Goal: Task Accomplishment & Management: Use online tool/utility

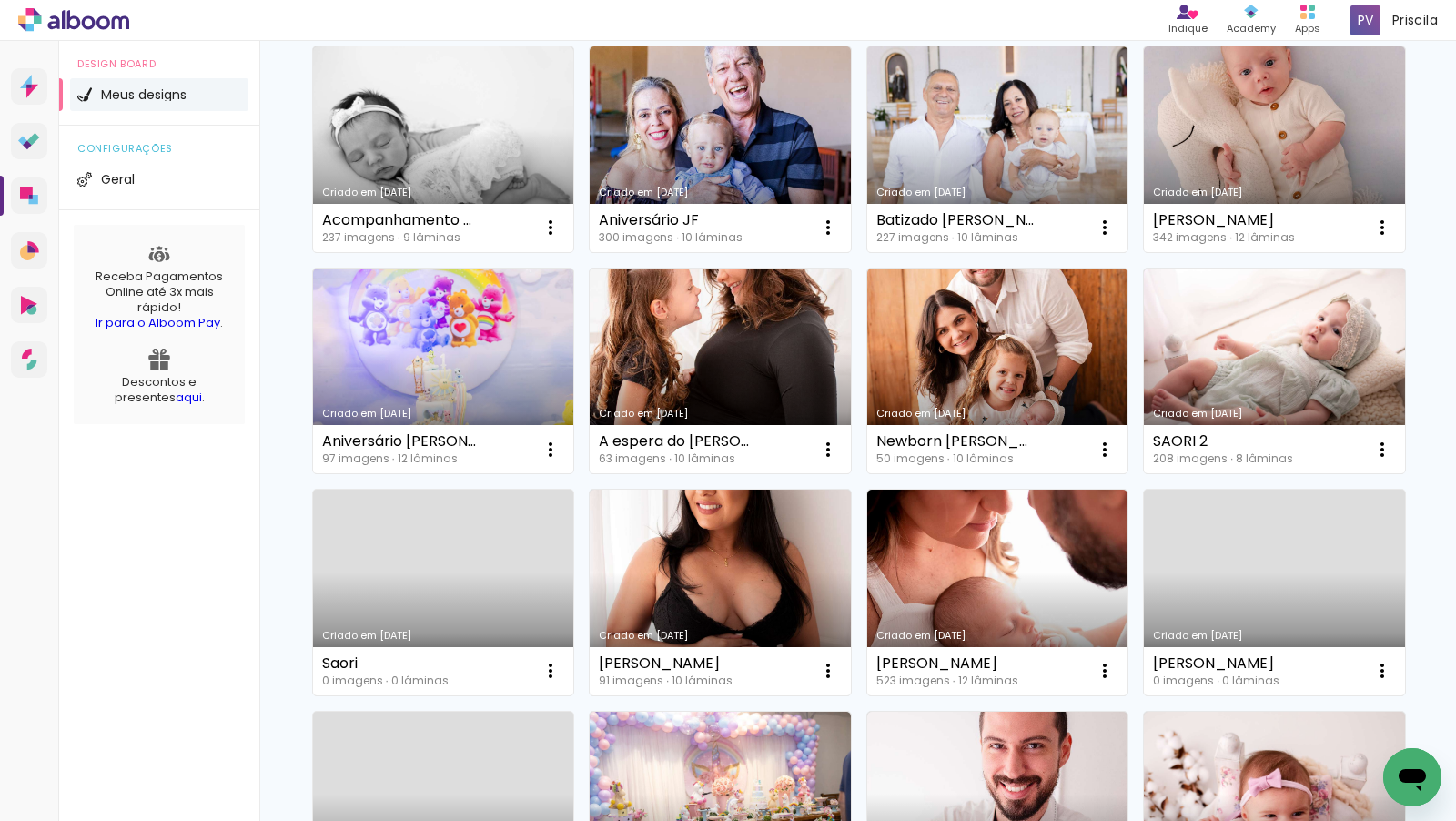
scroll to position [176, 0]
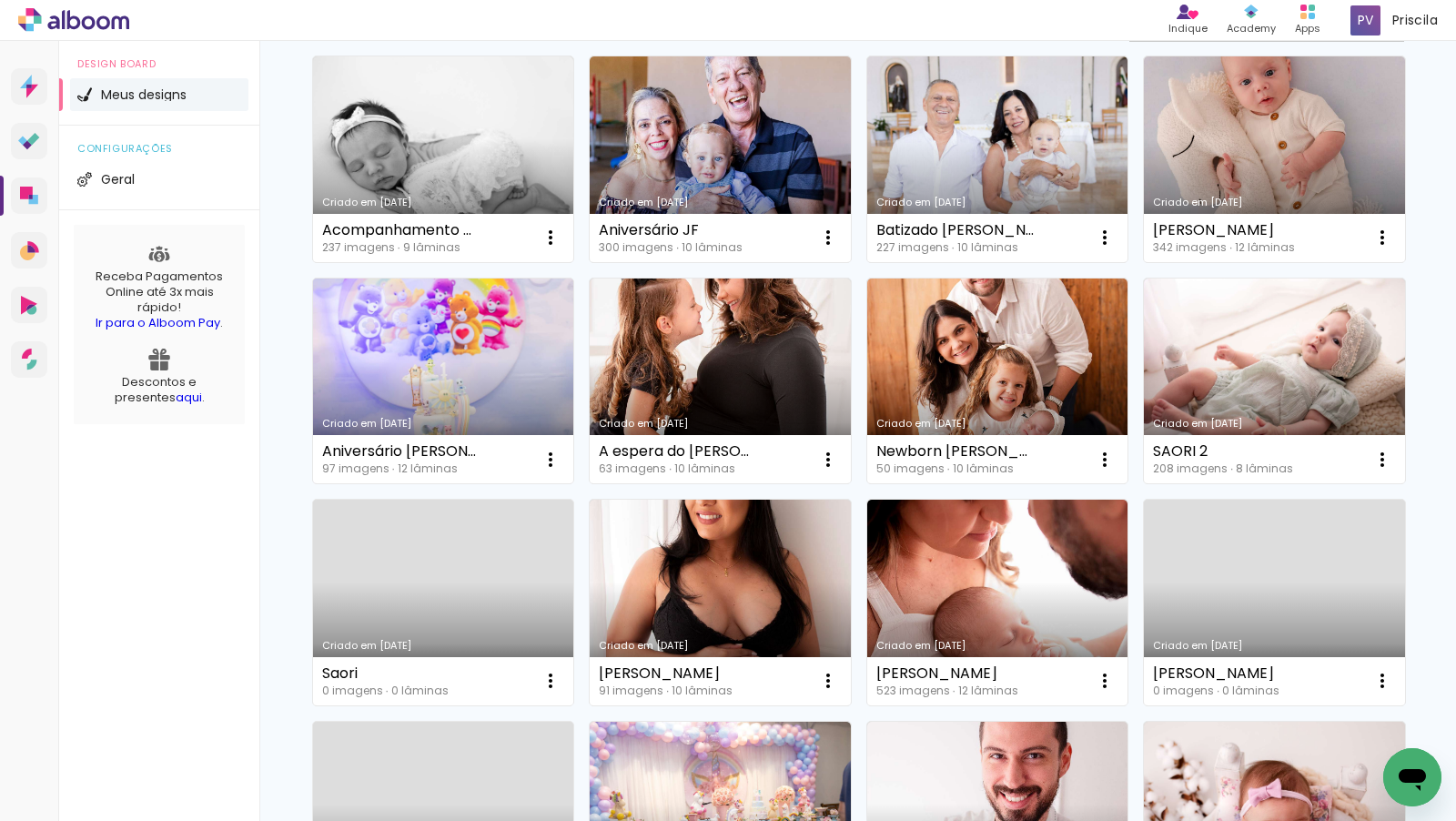
click at [500, 369] on link "Criado em [DATE]" at bounding box center [443, 381] width 261 height 205
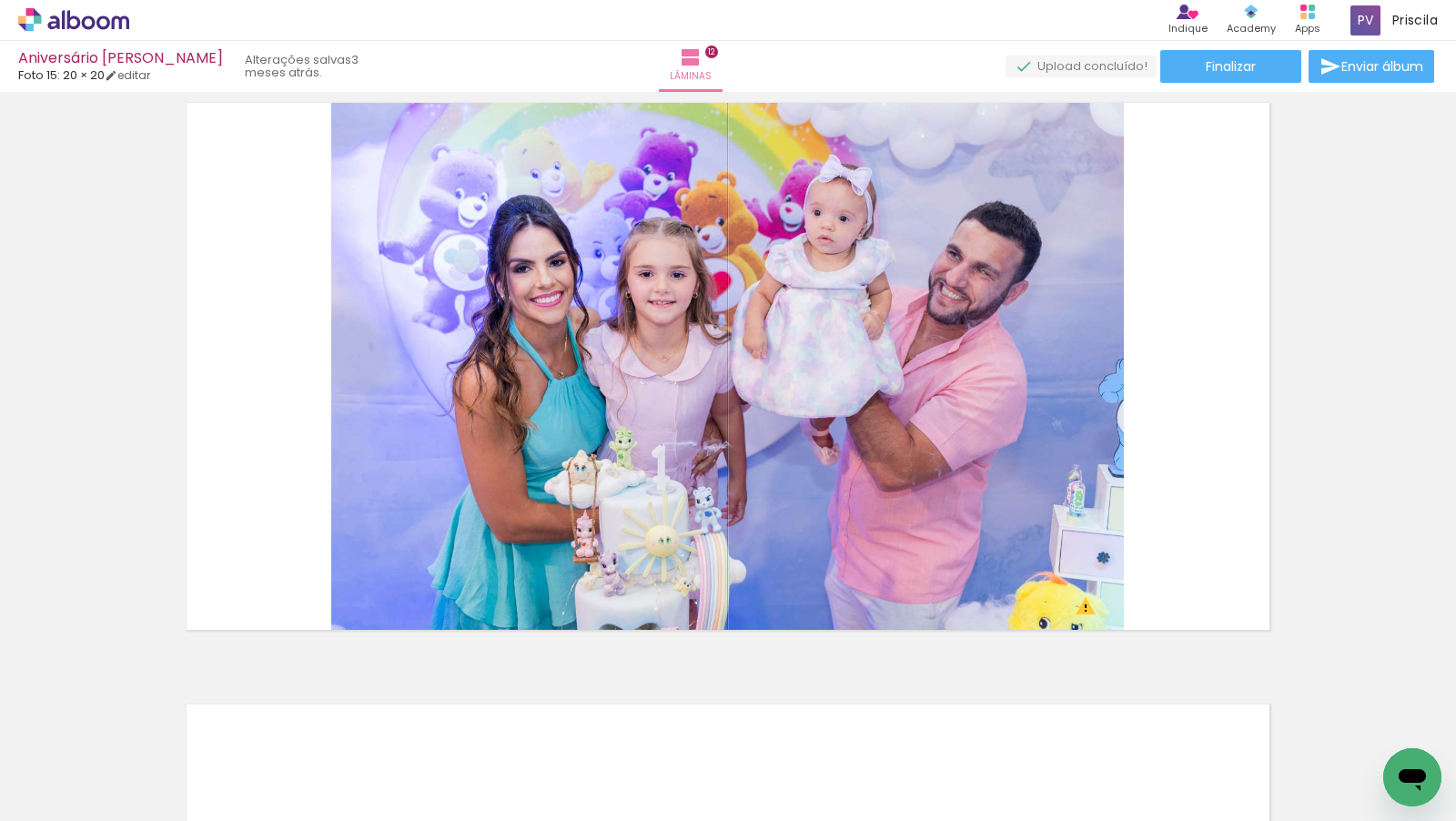
scroll to position [6662, 0]
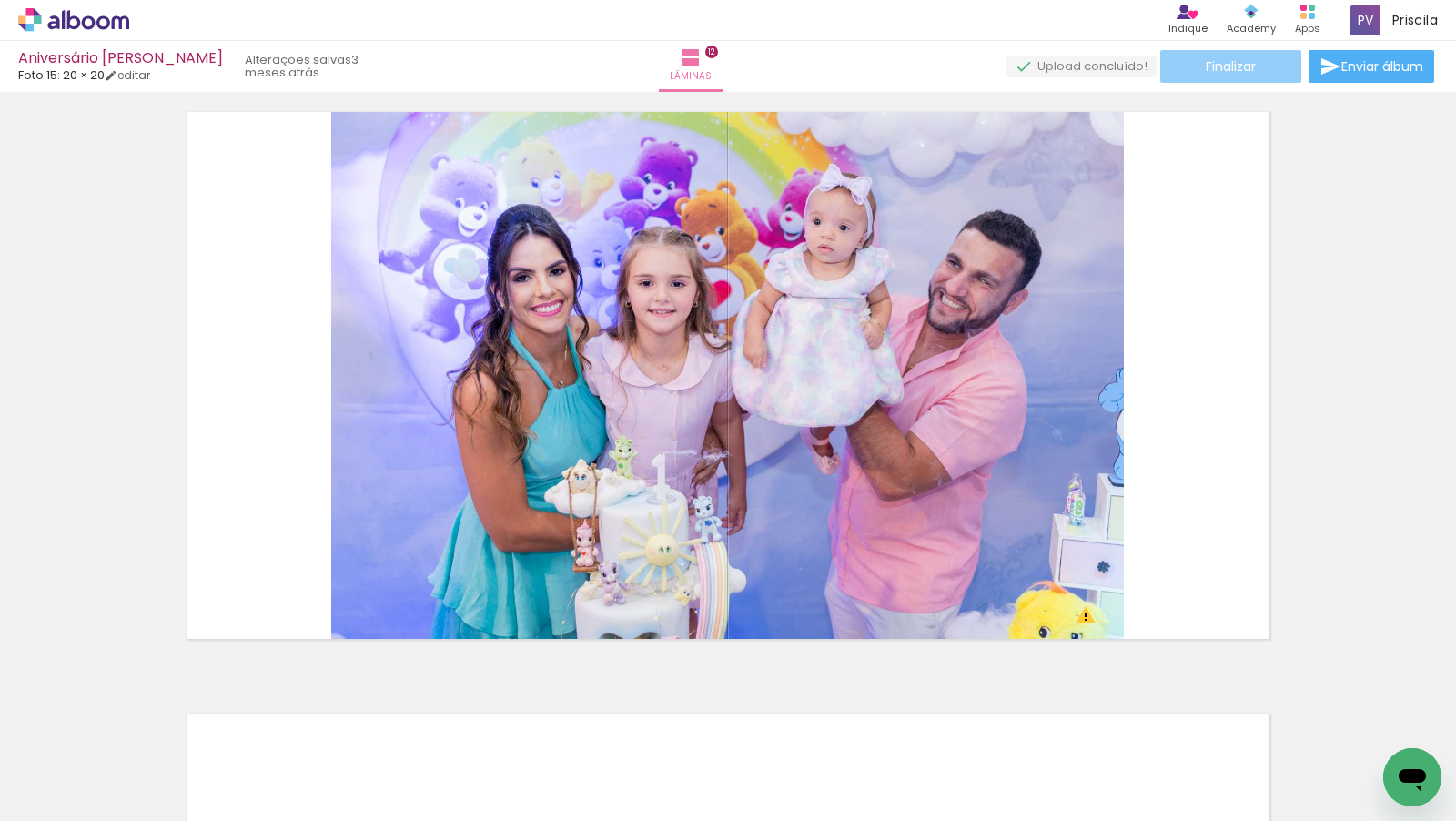
click at [1217, 72] on span "Finalizar" at bounding box center [1231, 67] width 50 height 13
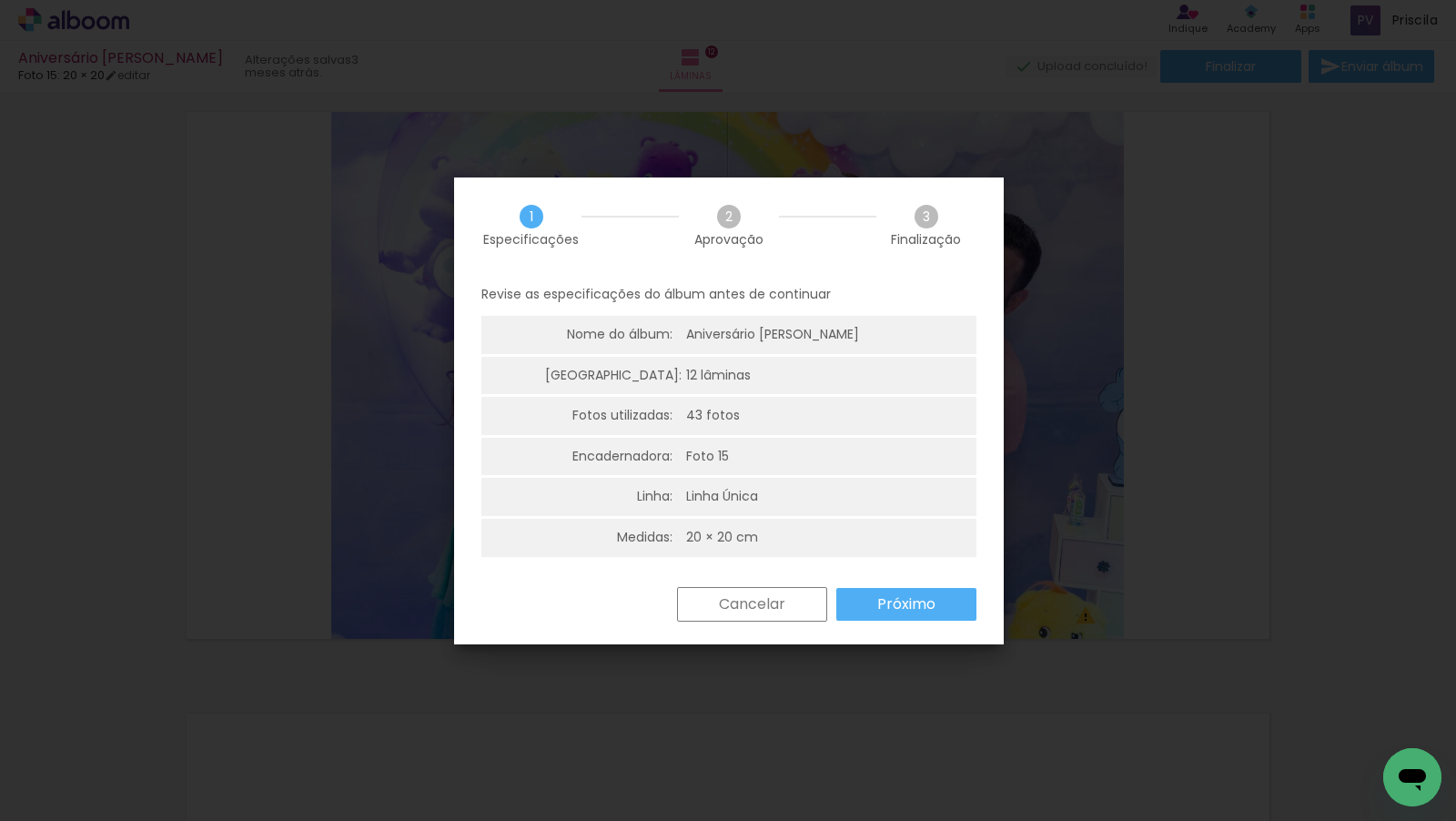
click at [0, 0] on slot "Próximo" at bounding box center [0, 0] width 0 height 0
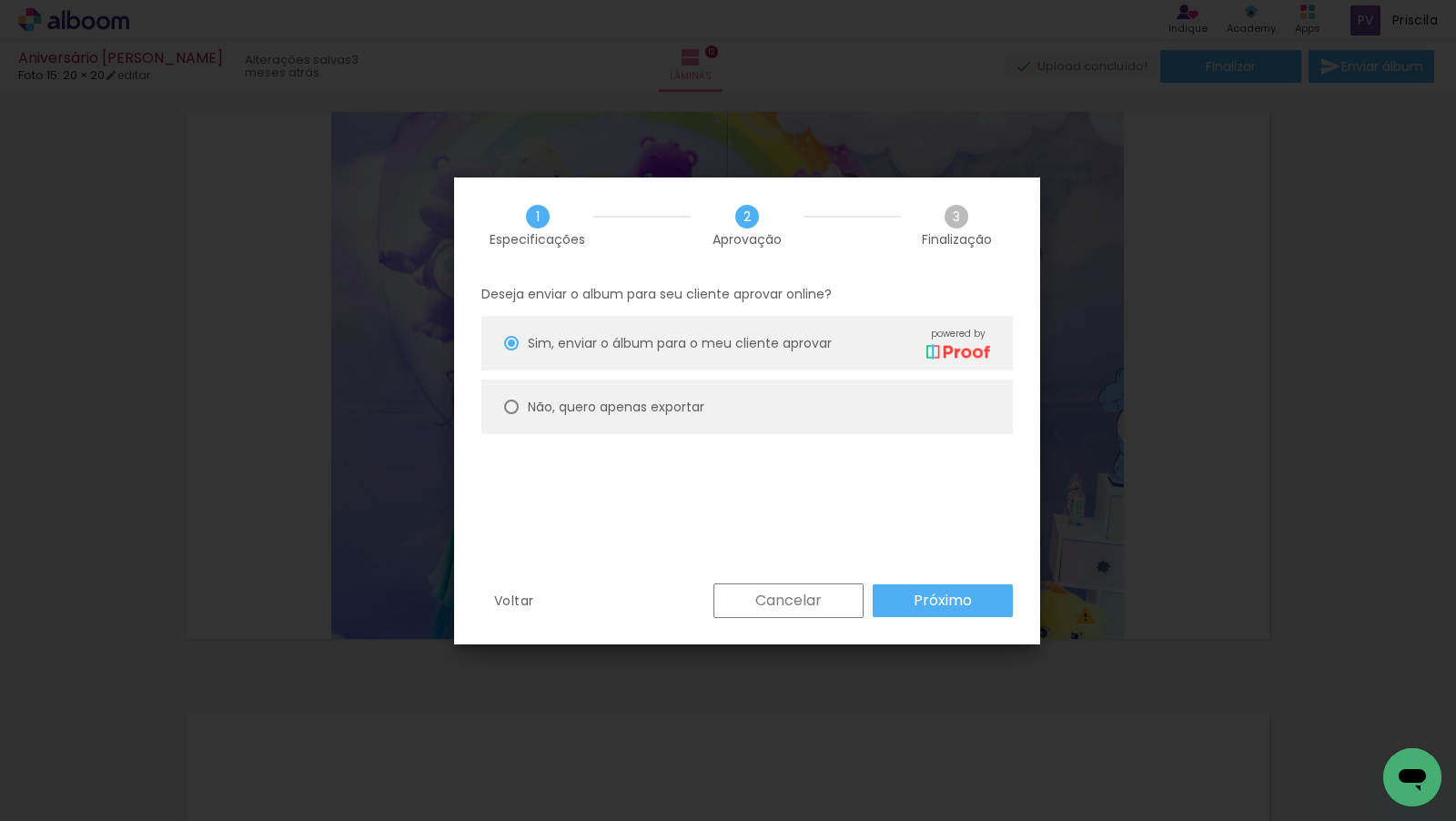
click at [766, 399] on paper-radio-button "Não, quero apenas exportar" at bounding box center [747, 406] width 531 height 55
type paper-radio-button "on"
click at [982, 608] on paper-button "Próximo" at bounding box center [942, 600] width 140 height 33
type input "Alta, 300 DPI"
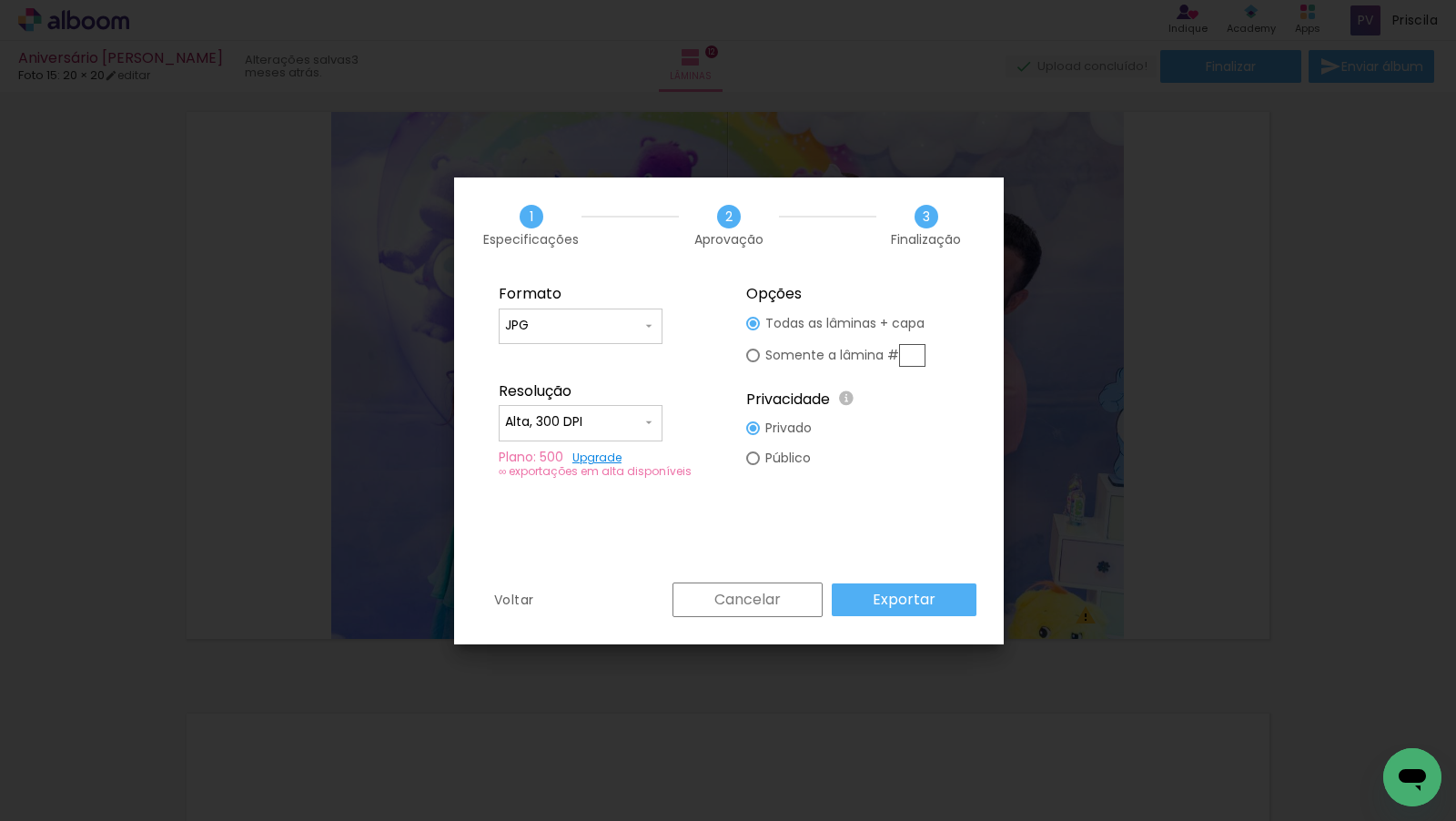
click at [935, 600] on paper-button "Exportar" at bounding box center [904, 599] width 145 height 33
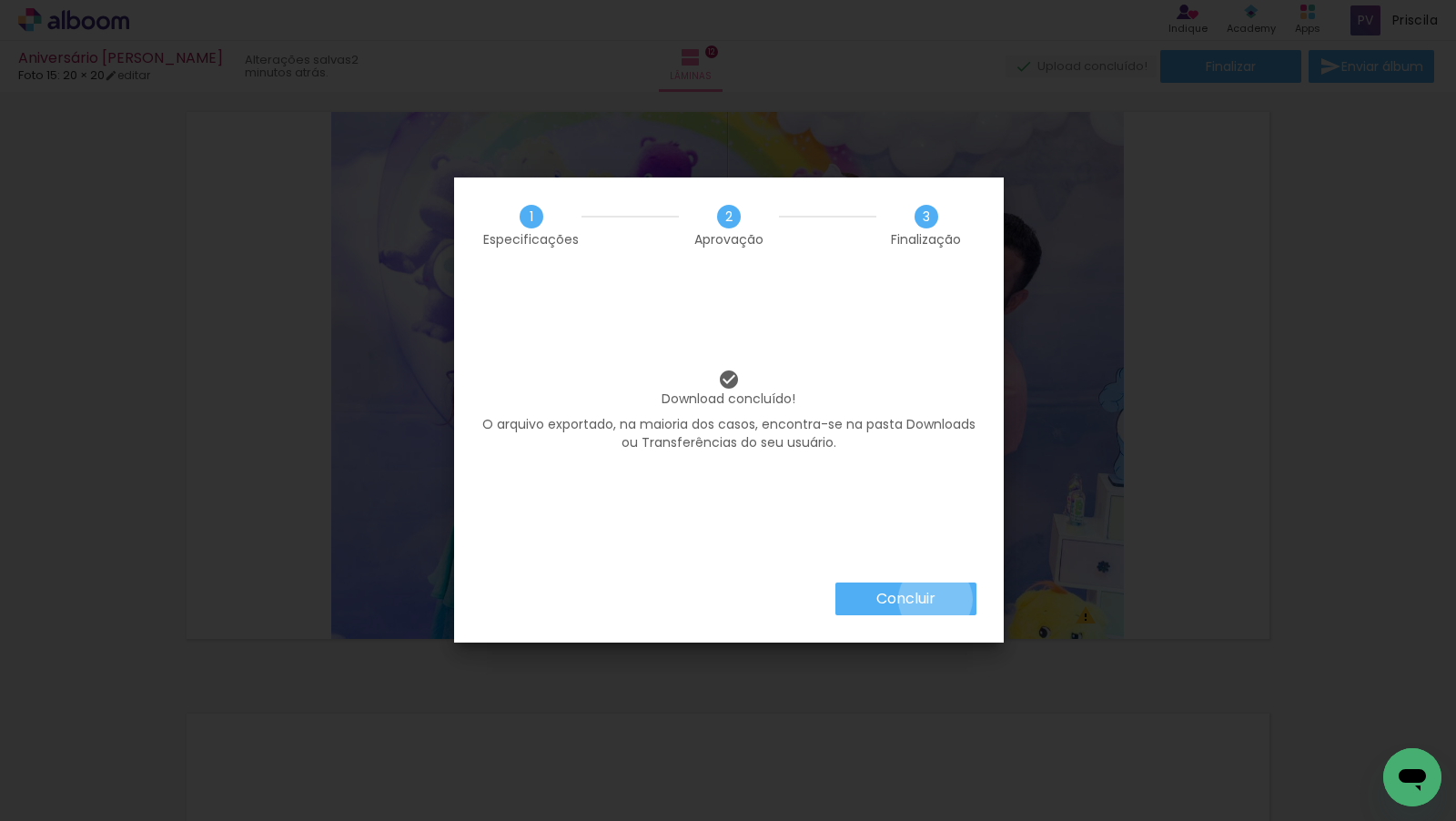
click at [0, 0] on slot "Concluir" at bounding box center [0, 0] width 0 height 0
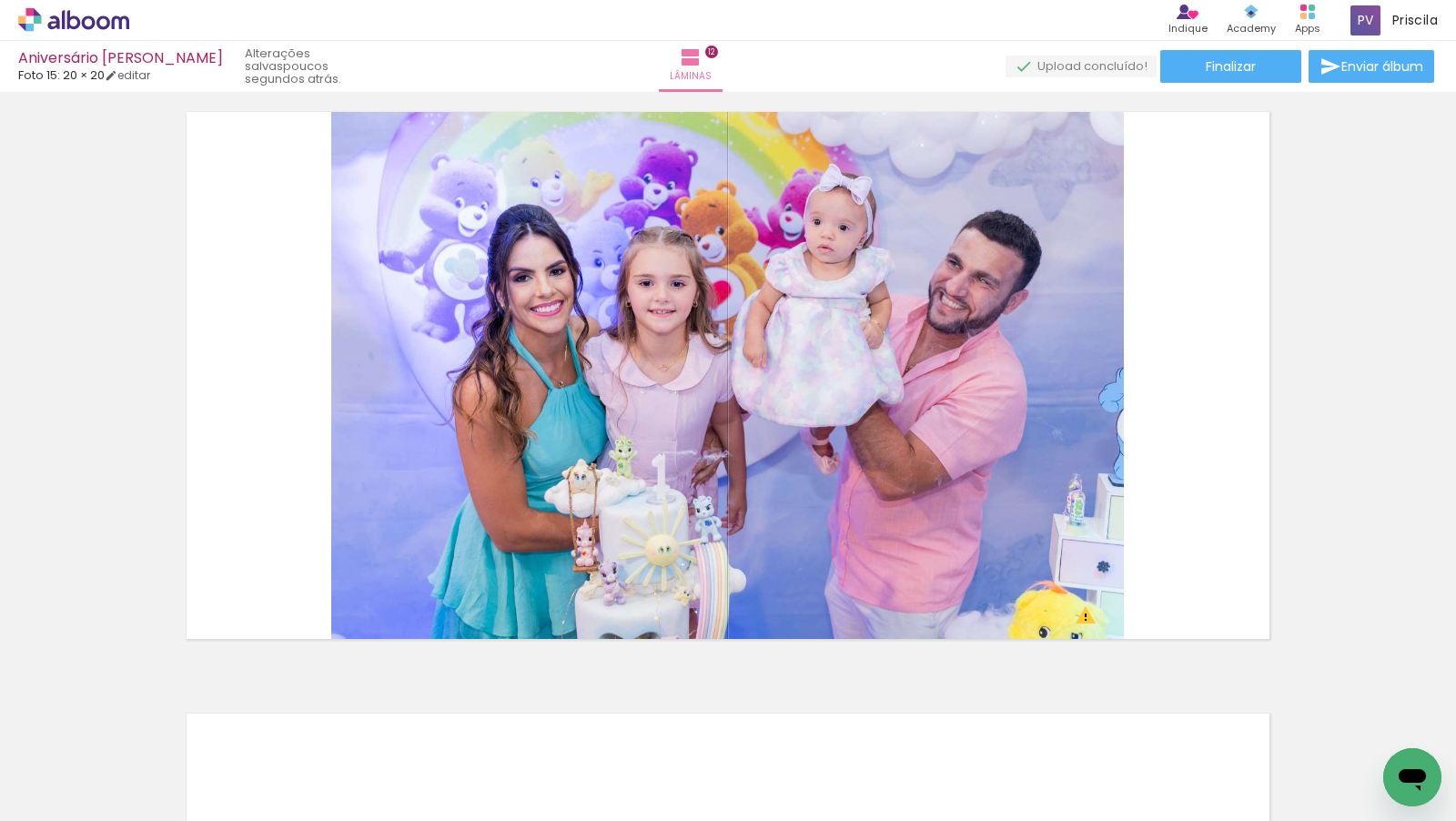
scroll to position [0, 5539]
